Goal: Transaction & Acquisition: Purchase product/service

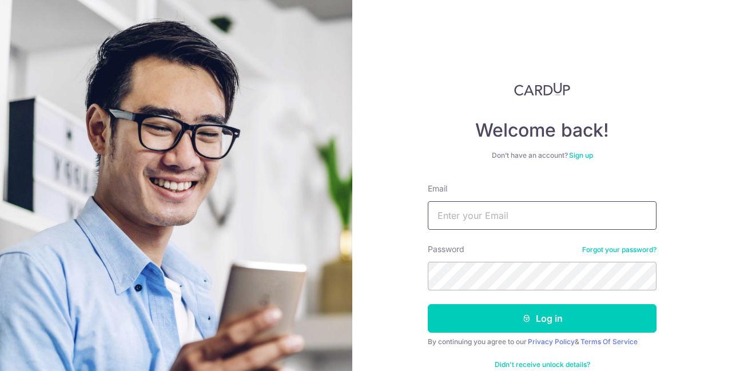
click at [472, 215] on input "Email" at bounding box center [542, 215] width 229 height 29
type input "glenn.ang.kh@gmail.com"
click at [428, 304] on button "Log in" at bounding box center [542, 318] width 229 height 29
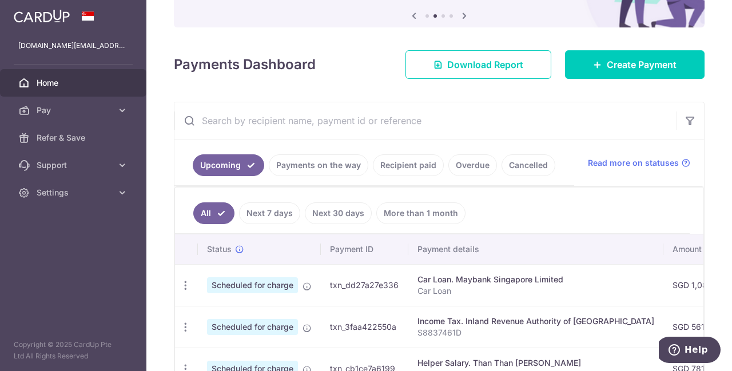
scroll to position [120, 0]
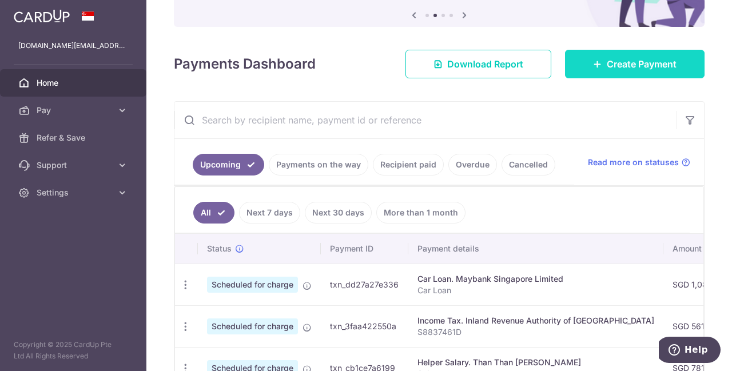
click at [630, 61] on span "Create Payment" at bounding box center [642, 64] width 70 height 14
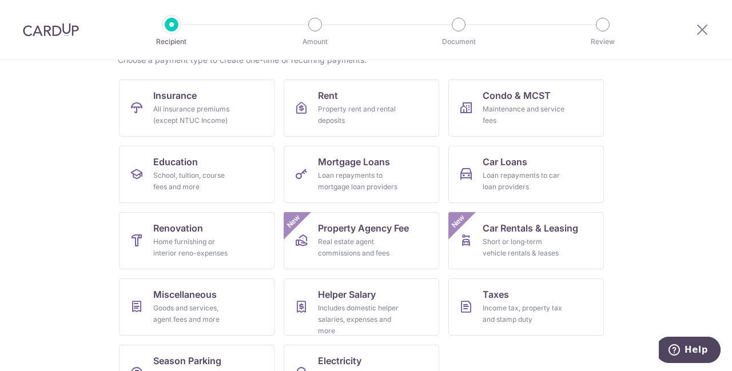
scroll to position [102, 0]
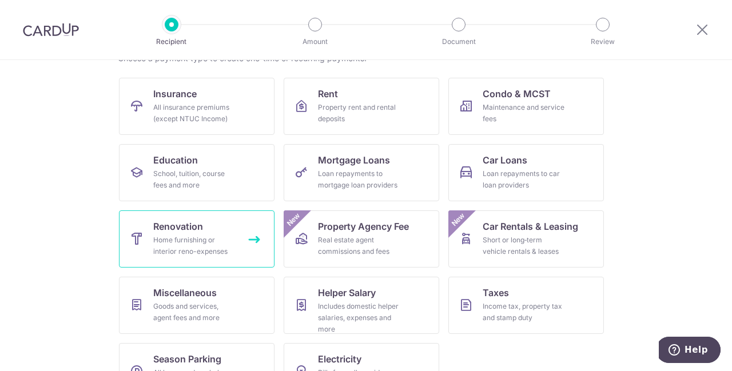
click at [173, 237] on div "Home furnishing or interior reno-expenses" at bounding box center [194, 246] width 82 height 23
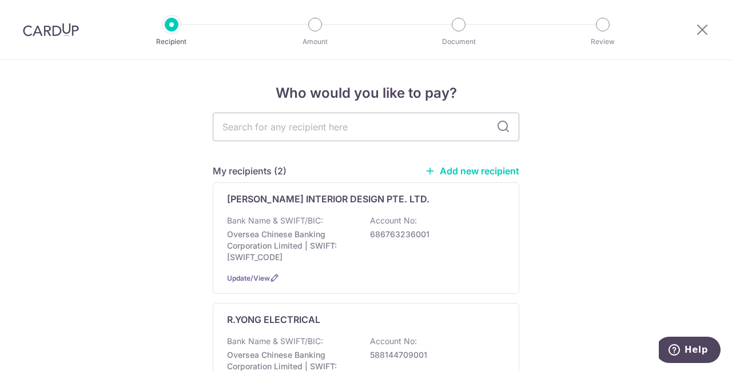
click at [503, 174] on link "Add new recipient" at bounding box center [472, 170] width 94 height 11
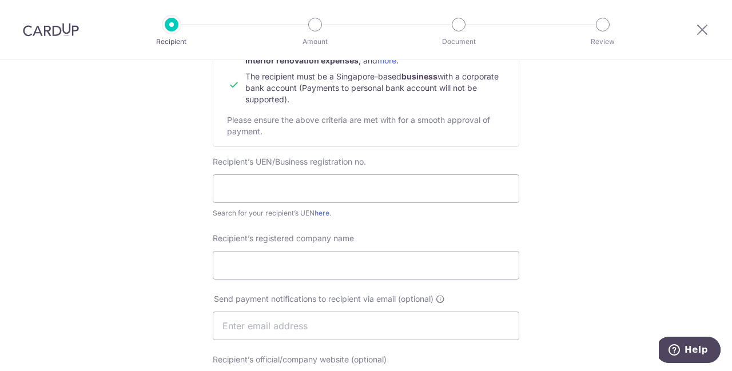
scroll to position [212, 0]
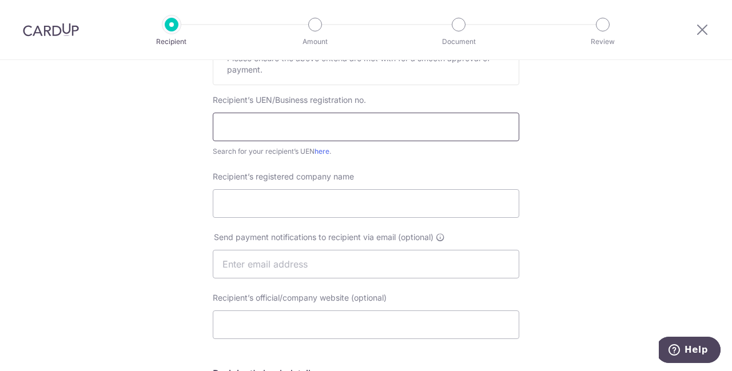
click at [405, 124] on input "text" at bounding box center [366, 127] width 307 height 29
paste input "98501922KHB1"
click at [219, 127] on input "98501922KHB1" at bounding box center [366, 127] width 307 height 29
click at [326, 147] on link "here" at bounding box center [322, 151] width 15 height 9
drag, startPoint x: 307, startPoint y: 120, endPoint x: 156, endPoint y: 114, distance: 151.1
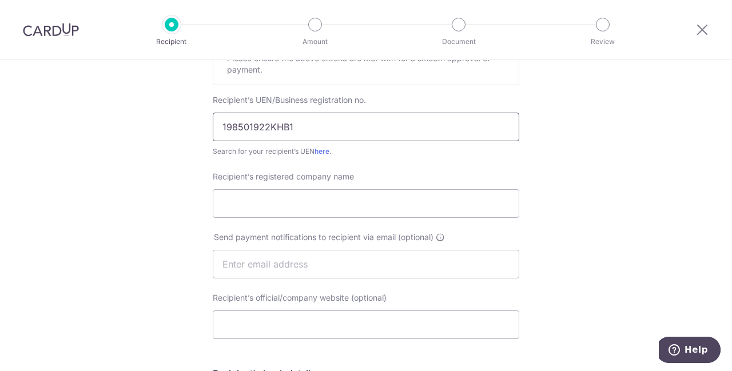
click at [156, 114] on div "Who would you like to pay? Your recipient does not need a CardUp account to rec…" at bounding box center [366, 278] width 732 height 860
paste input "text"
type input "198501922K"
click at [175, 175] on div "Who would you like to pay? Your recipient does not need a CardUp account to rec…" at bounding box center [366, 278] width 732 height 860
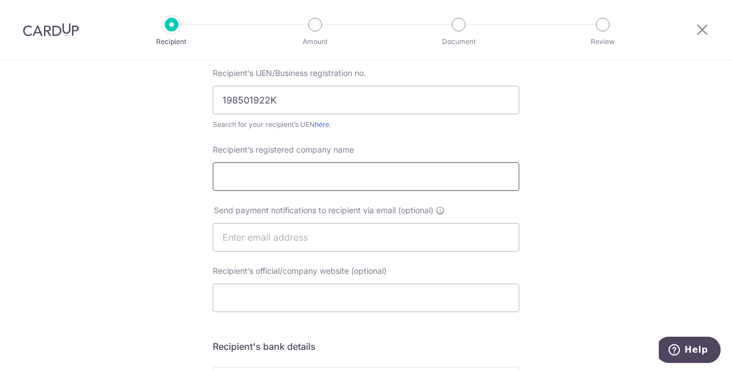
click at [295, 172] on input "Recipient’s registered company name" at bounding box center [366, 176] width 307 height 29
paste input "Home & Bathroom Building Products Pte Ltd"
type input "Home & Bathroom Building Products Pte Ltd"
click at [162, 193] on div "Who would you like to pay? Your recipient does not need a CardUp account to rec…" at bounding box center [366, 252] width 732 height 860
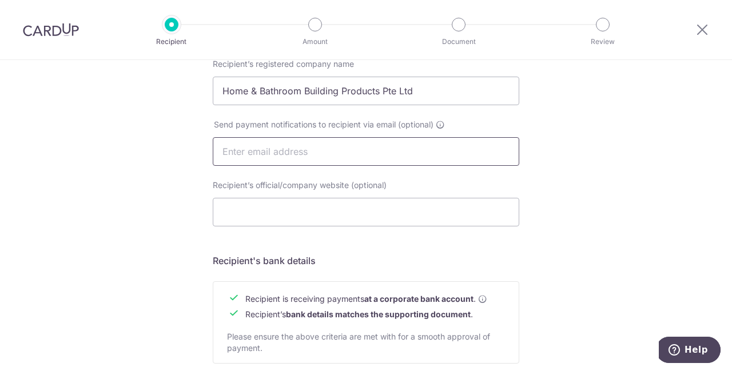
click at [294, 152] on input "text" at bounding box center [366, 151] width 307 height 29
type input "homebath@singnet.com.sg"
click at [180, 166] on div "Who would you like to pay? Your recipient does not need a CardUp account to rec…" at bounding box center [366, 166] width 732 height 860
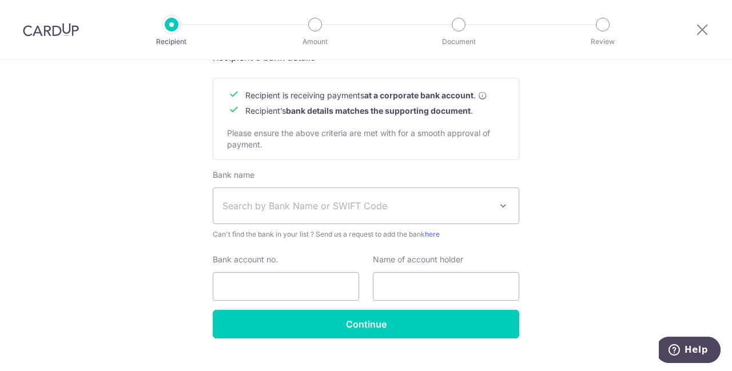
scroll to position [549, 0]
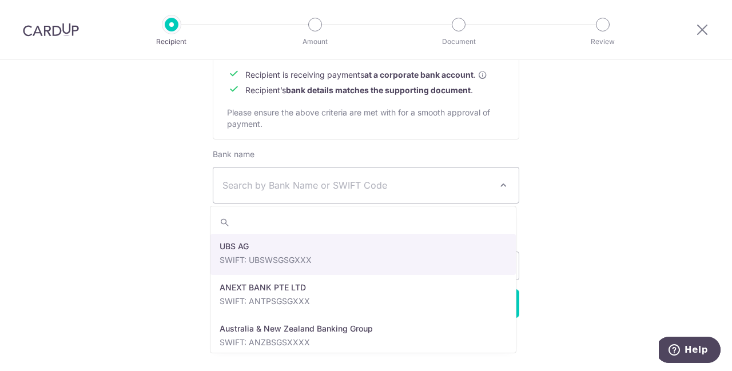
click at [271, 182] on span "Search by Bank Name or SWIFT Code" at bounding box center [357, 185] width 269 height 14
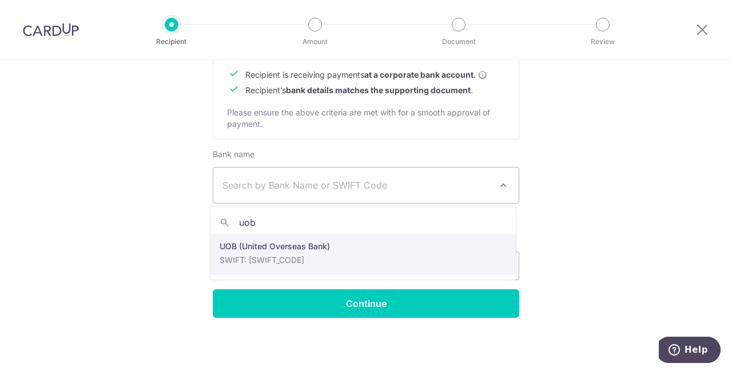
type input "uob"
select select "18"
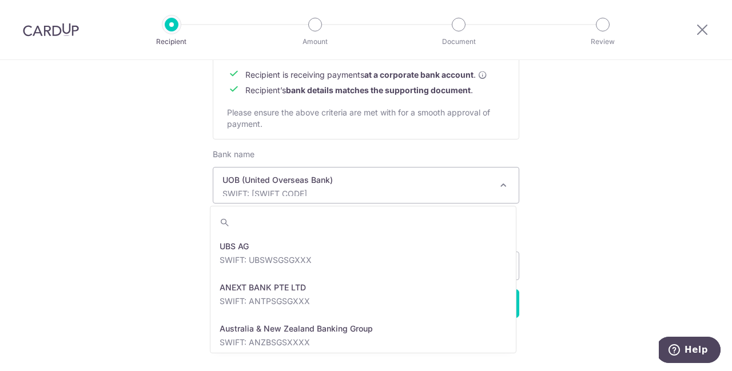
click at [367, 185] on p "UOB (United Overseas Bank)" at bounding box center [357, 179] width 269 height 11
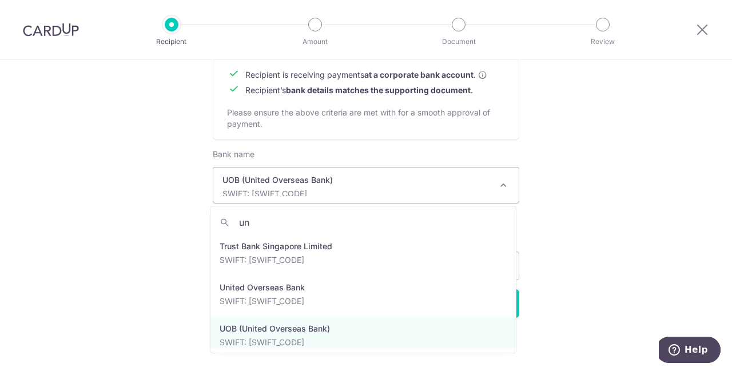
scroll to position [0, 0]
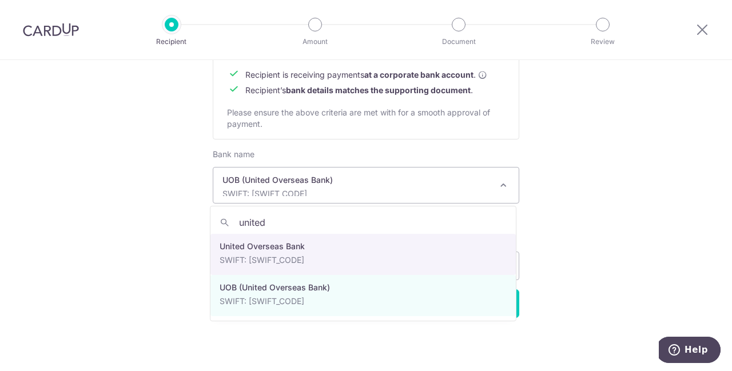
type input "united"
select select "23668"
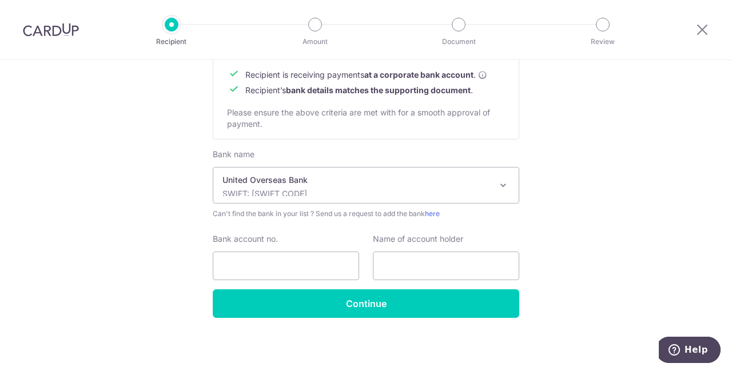
click at [236, 261] on input "Bank account no." at bounding box center [286, 266] width 146 height 29
type input "1163058354"
click at [411, 258] on input "text" at bounding box center [446, 266] width 146 height 29
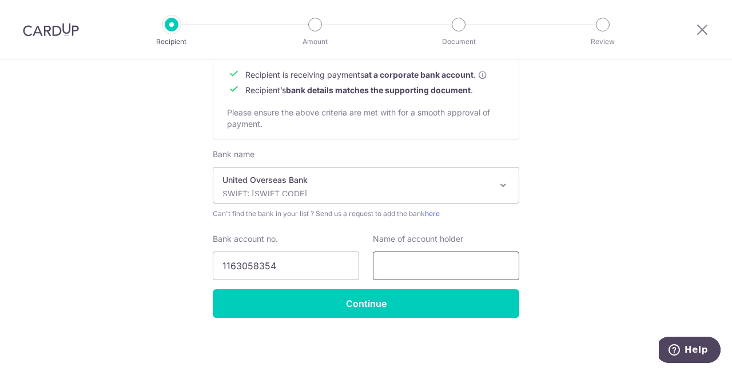
paste input "Home & Bathroom Building Products Pte Ltd"
type input "Home & Bathroom Building Products Pte Ltd"
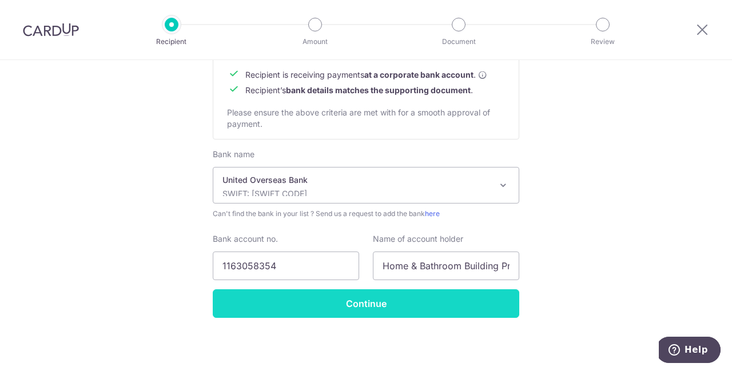
click at [292, 301] on input "Continue" at bounding box center [366, 303] width 307 height 29
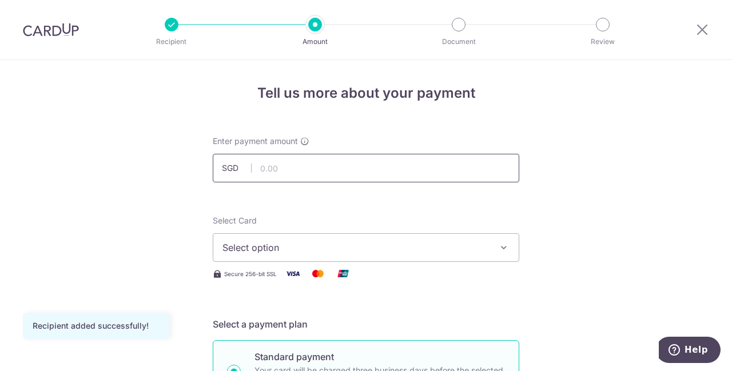
click at [316, 158] on input "text" at bounding box center [366, 168] width 307 height 29
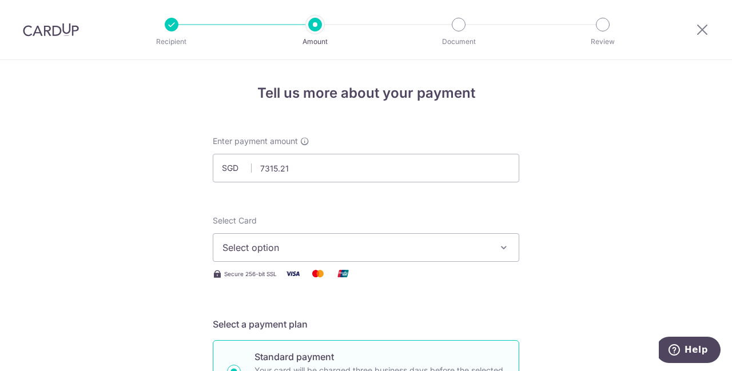
type input "7,315.21"
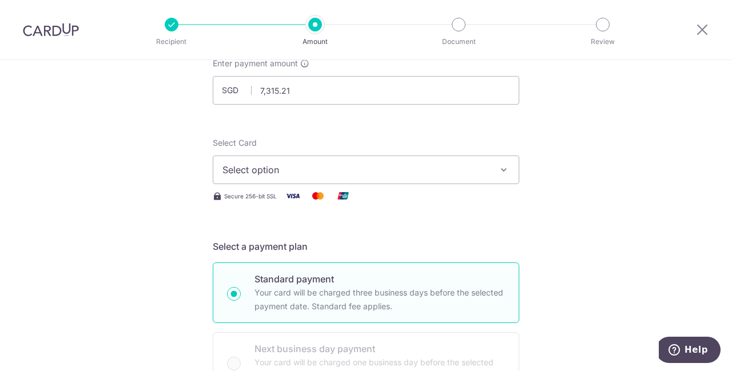
scroll to position [78, 0]
click at [271, 166] on span "Select option" at bounding box center [356, 169] width 267 height 14
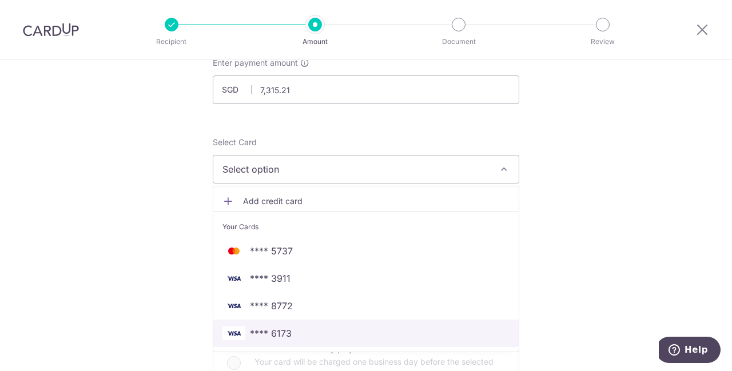
click at [279, 327] on span "**** 6173" at bounding box center [271, 334] width 42 height 14
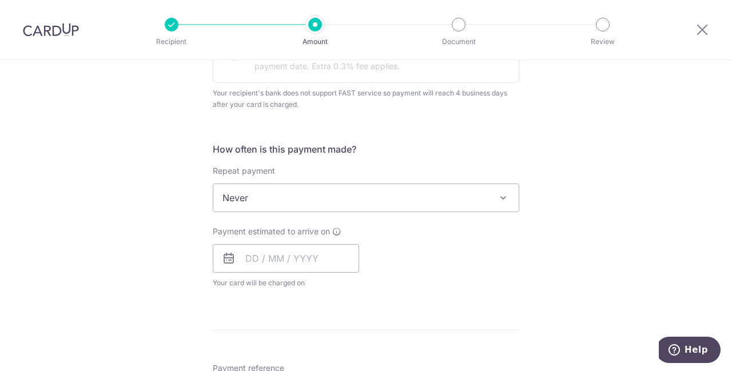
scroll to position [388, 0]
click at [294, 256] on input "text" at bounding box center [286, 258] width 146 height 29
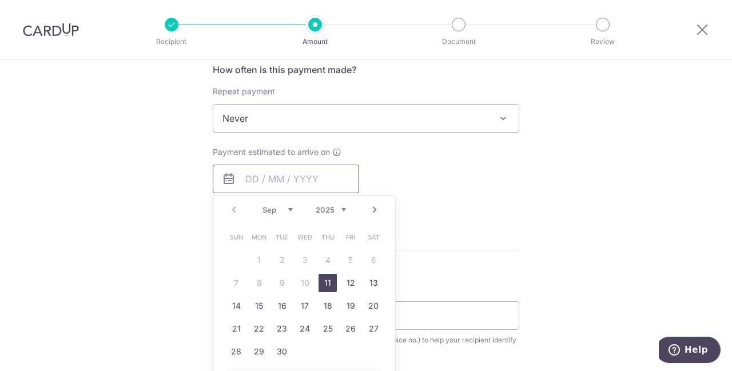
scroll to position [483, 0]
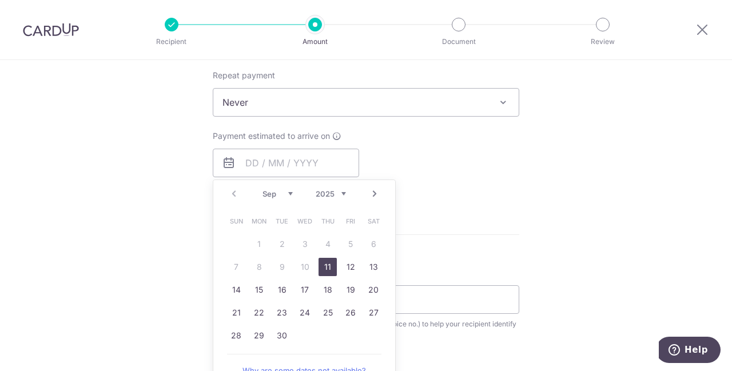
click at [323, 266] on link "11" at bounding box center [328, 267] width 18 height 18
type input "11/09/2025"
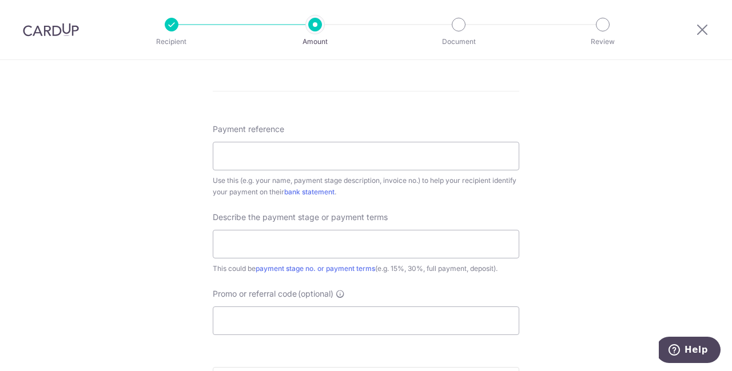
scroll to position [674, 0]
click at [313, 157] on input "Payment reference" at bounding box center [366, 155] width 307 height 29
paste input "HB/25-12186"
type input "HB/25-12186"
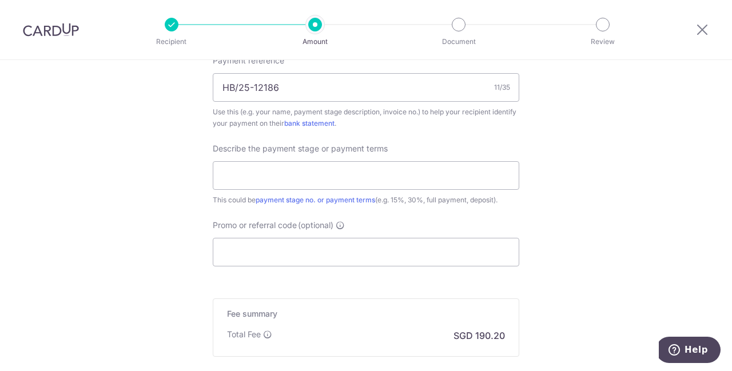
scroll to position [743, 0]
click at [254, 171] on input "text" at bounding box center [366, 175] width 307 height 29
type input "Deposit"
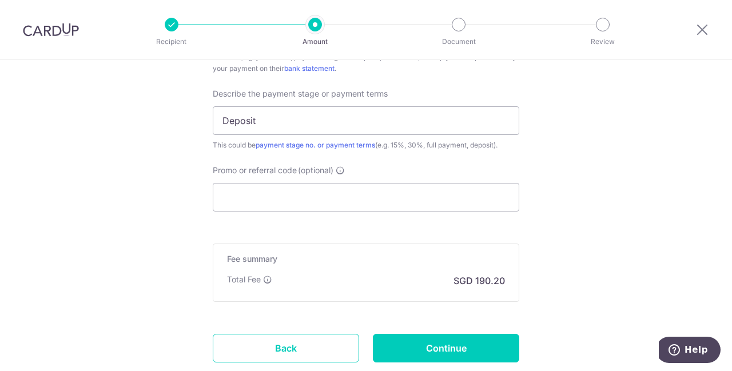
scroll to position [799, 0]
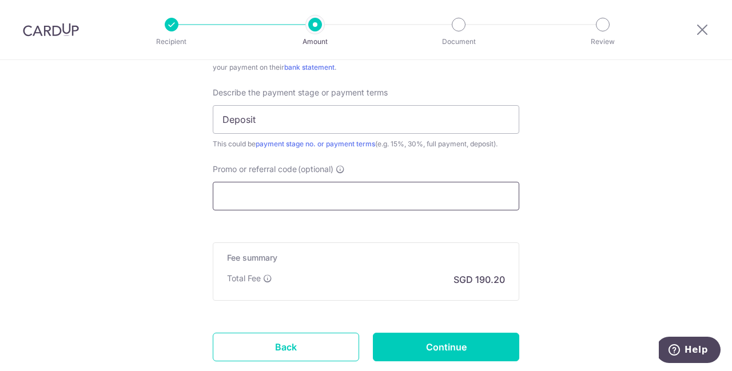
click at [230, 197] on input "Promo or referral code (optional)" at bounding box center [366, 196] width 307 height 29
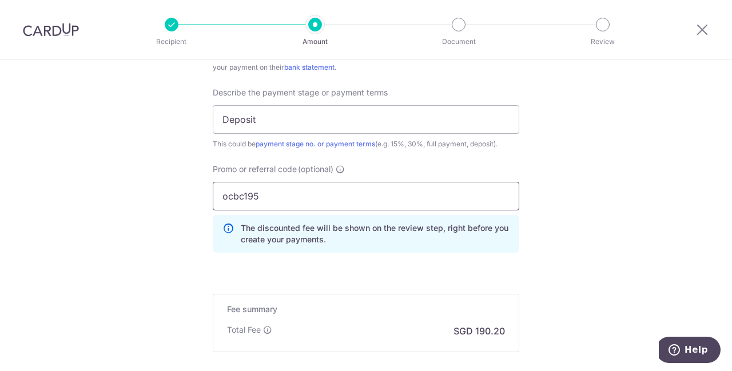
type input "ocbc195"
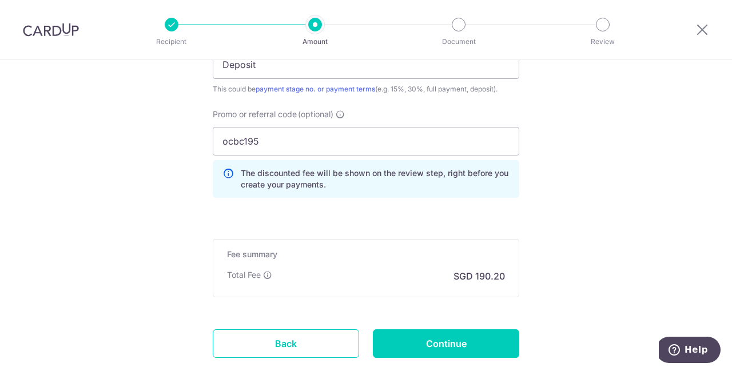
scroll to position [856, 0]
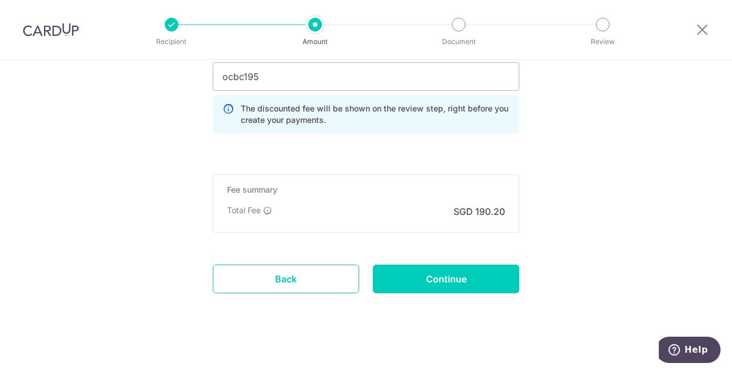
scroll to position [919, 0]
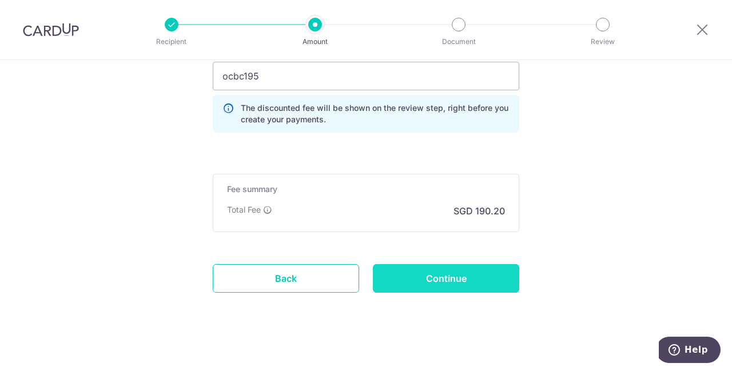
click at [447, 280] on input "Continue" at bounding box center [446, 278] width 146 height 29
type input "Create Schedule"
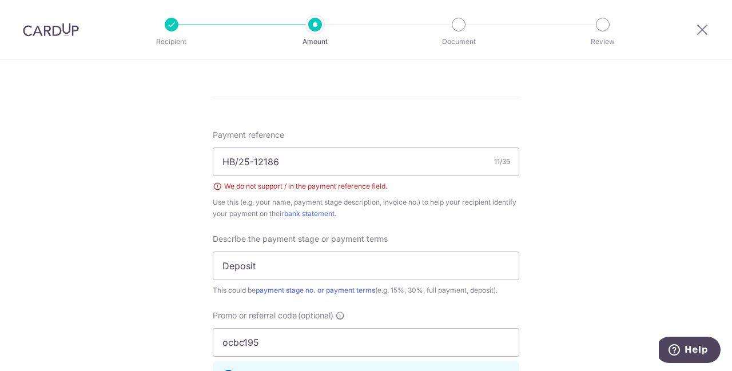
scroll to position [656, 0]
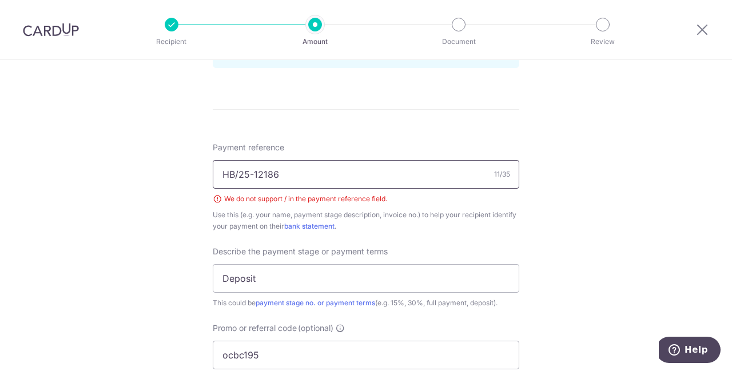
click at [236, 174] on input "HB/25-12186" at bounding box center [366, 174] width 307 height 29
type input "HB25-12186"
click at [158, 206] on div "Tell us more about your payment Enter payment amount SGD 7,315.21 7315.21 Selec…" at bounding box center [366, 31] width 732 height 1253
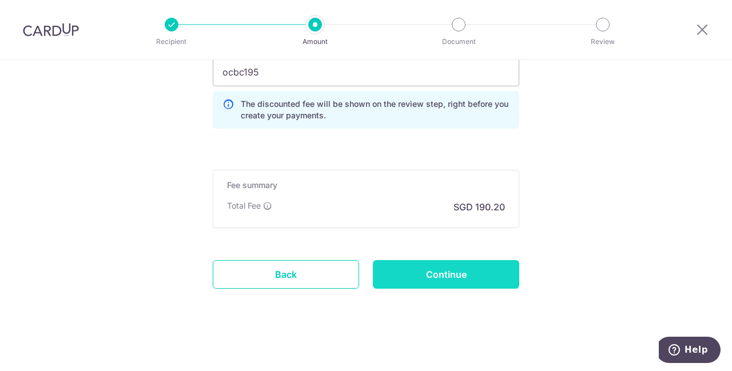
click at [464, 270] on input "Continue" at bounding box center [446, 274] width 146 height 29
type input "Create Schedule"
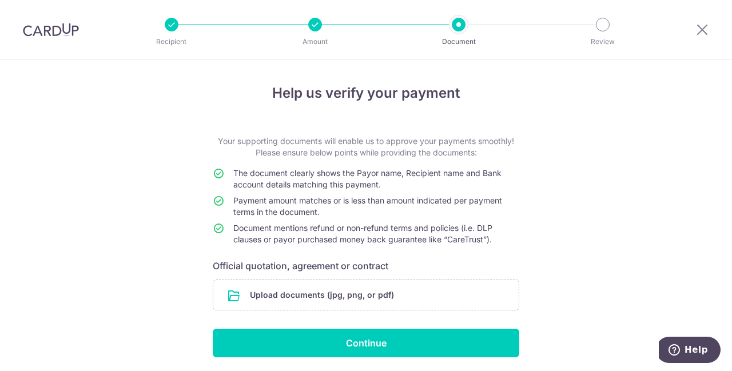
scroll to position [39, 0]
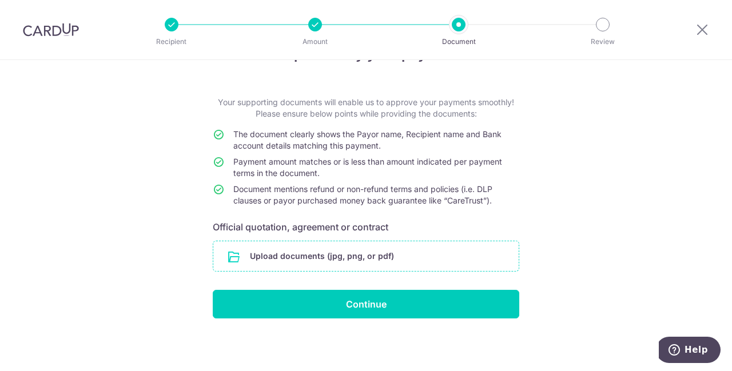
click at [370, 251] on input "file" at bounding box center [365, 256] width 305 height 30
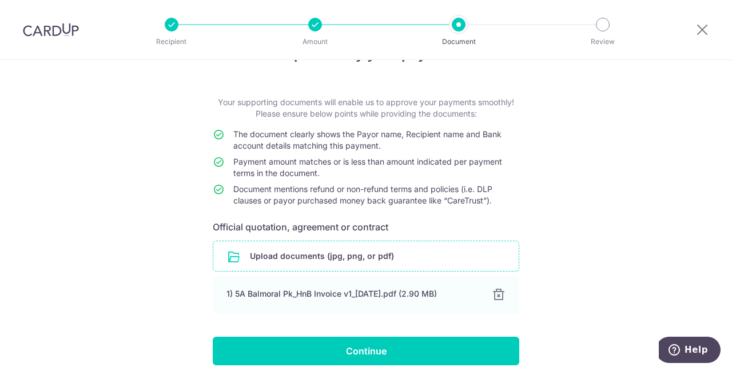
scroll to position [86, 0]
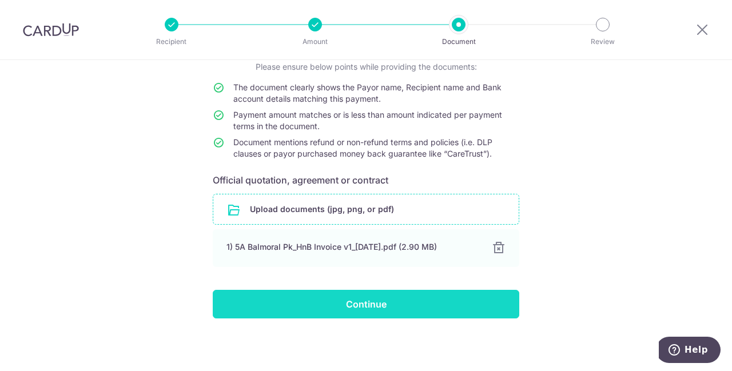
click at [295, 301] on input "Continue" at bounding box center [366, 304] width 307 height 29
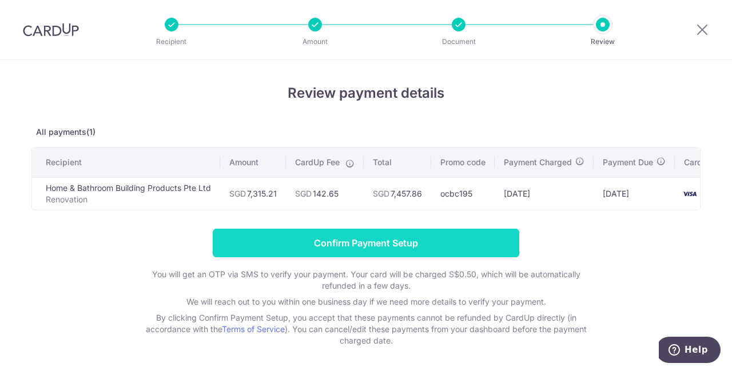
click at [299, 248] on input "Confirm Payment Setup" at bounding box center [366, 243] width 307 height 29
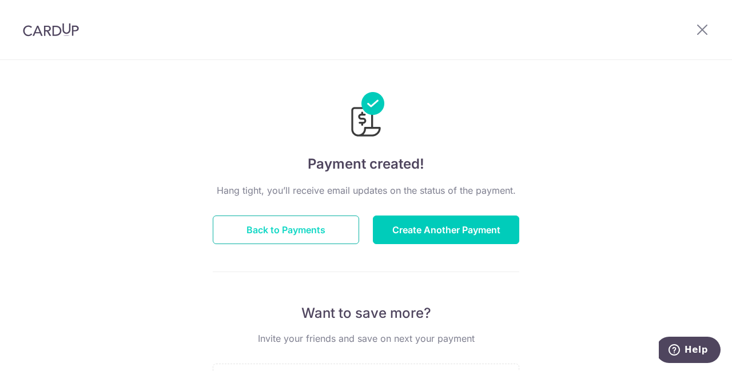
click at [292, 231] on button "Back to Payments" at bounding box center [286, 230] width 146 height 29
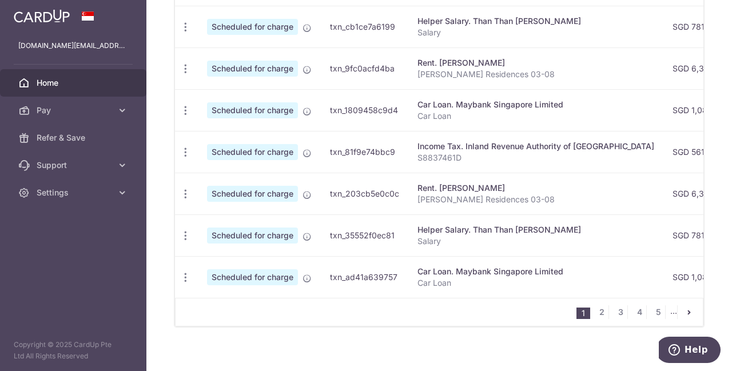
scroll to position [513, 0]
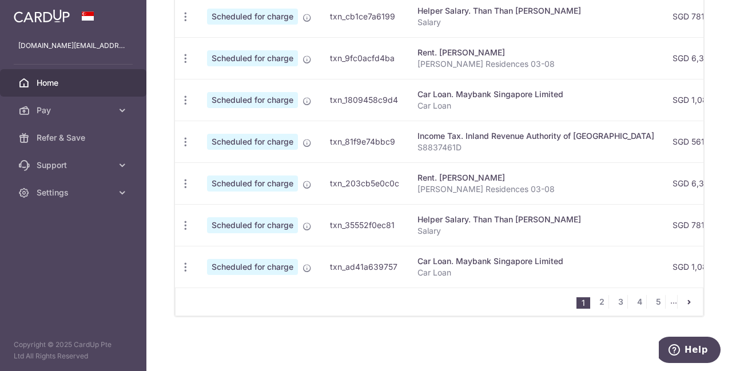
drag, startPoint x: 231, startPoint y: 282, endPoint x: 273, endPoint y: 284, distance: 42.4
click at [273, 284] on div "Status Payment ID Payment details Amount CardUp fee Total amt. Charge date Due …" at bounding box center [439, 63] width 529 height 447
click at [275, 276] on td "Scheduled for charge" at bounding box center [259, 267] width 123 height 42
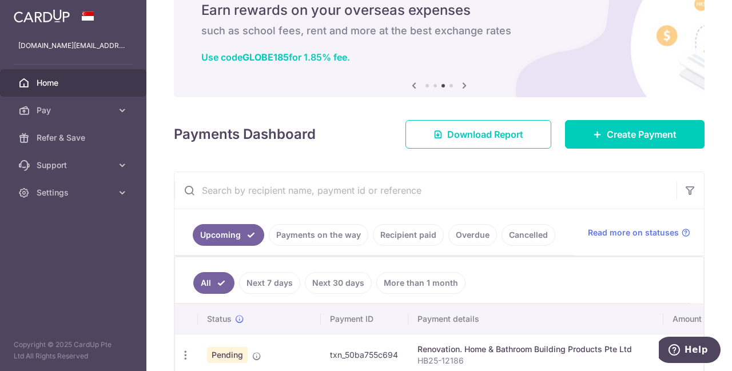
scroll to position [0, 0]
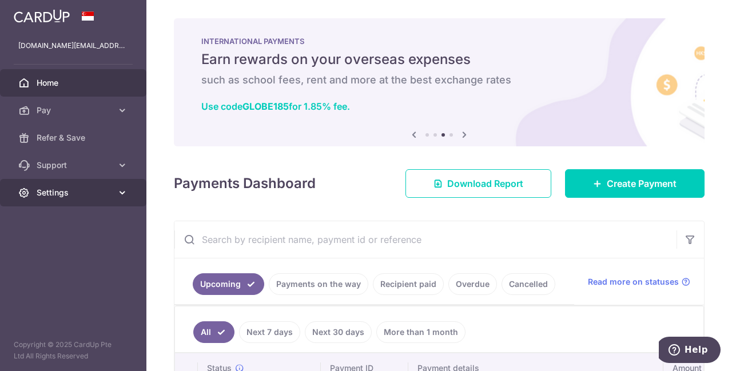
click at [82, 196] on span "Settings" at bounding box center [75, 192] width 76 height 11
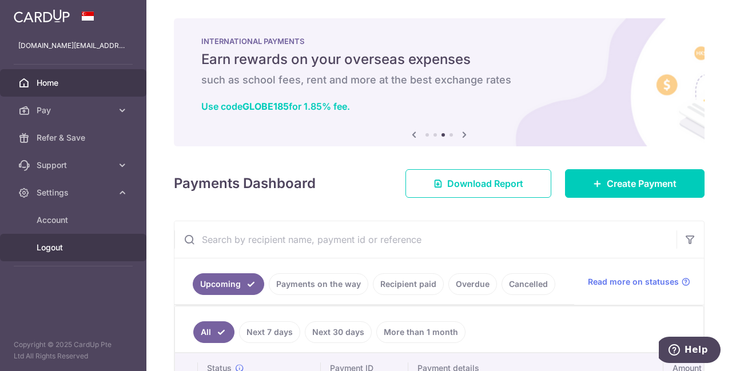
click at [54, 249] on span "Logout" at bounding box center [75, 247] width 76 height 11
